Goal: Find specific page/section: Find specific page/section

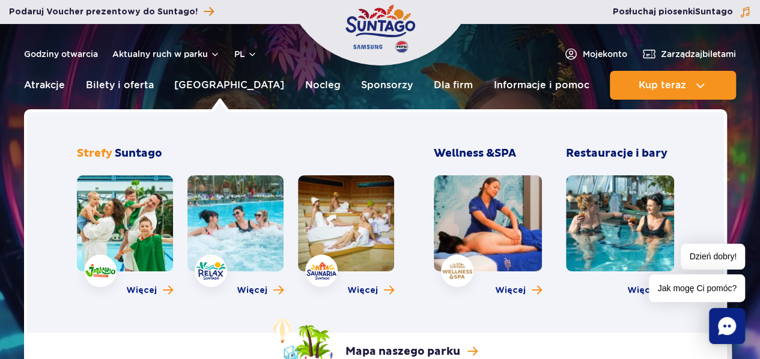
click at [510, 248] on link at bounding box center [488, 223] width 108 height 96
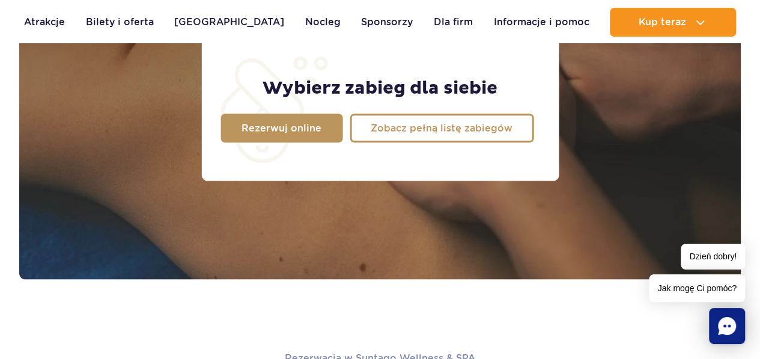
scroll to position [1082, 0]
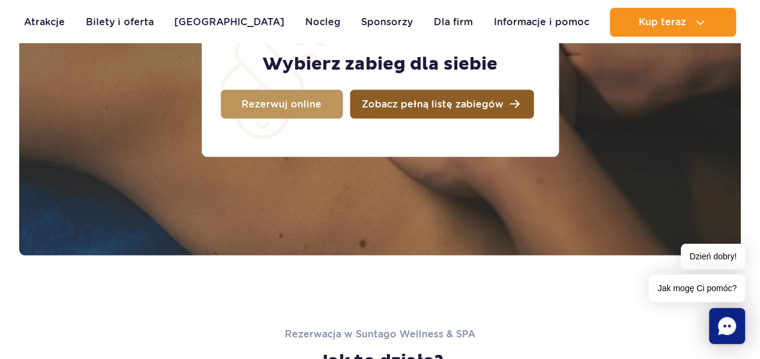
click at [454, 99] on span "Zobacz pełną listę zabiegów" at bounding box center [433, 104] width 142 height 10
